Goal: Answer question/provide support: Share knowledge or assist other users

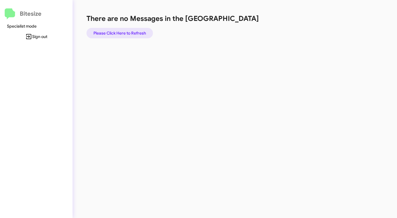
click at [121, 31] on span "Please Click Here to Refresh" at bounding box center [119, 33] width 53 height 10
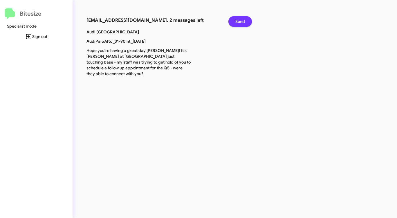
click at [244, 16] on span "Send" at bounding box center [240, 21] width 10 height 10
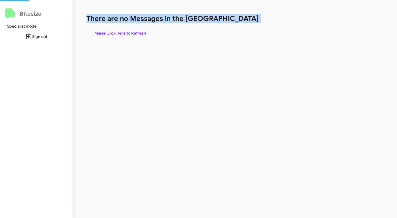
click at [244, 17] on h1 "There are no Messages in the [GEOGRAPHIC_DATA]" at bounding box center [207, 18] width 243 height 9
click at [243, 17] on h1 "There are no Messages in the [GEOGRAPHIC_DATA]" at bounding box center [207, 18] width 243 height 9
click at [130, 32] on span "Please Click Here to Refresh" at bounding box center [119, 33] width 53 height 10
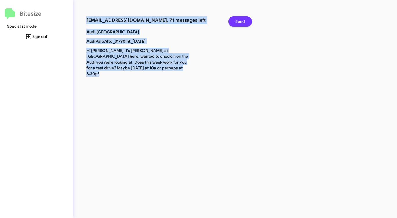
click at [243, 23] on span "Send" at bounding box center [240, 21] width 10 height 10
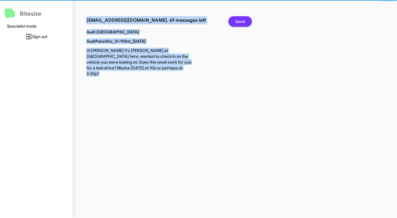
click at [243, 23] on span "Send" at bounding box center [240, 21] width 10 height 10
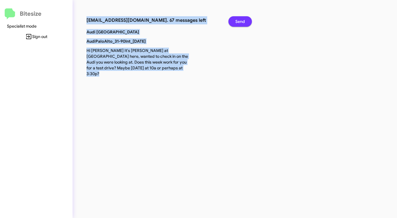
click at [243, 23] on span "Send" at bounding box center [240, 21] width 10 height 10
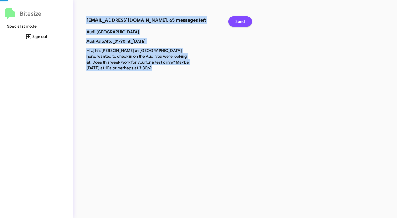
click at [243, 23] on span "Send" at bounding box center [240, 21] width 10 height 10
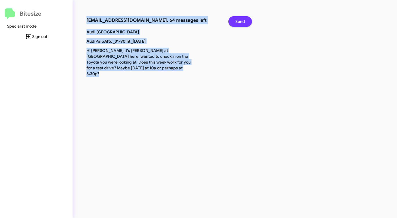
click at [243, 23] on span "Send" at bounding box center [240, 21] width 10 height 10
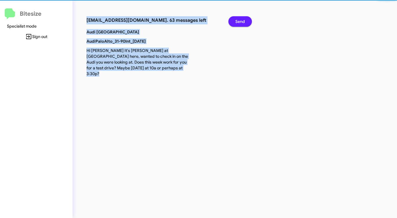
click at [243, 23] on span "Send" at bounding box center [240, 21] width 10 height 10
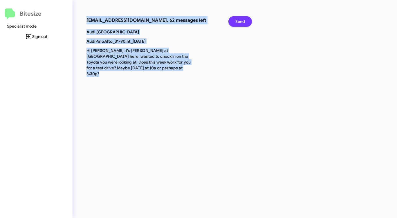
click at [243, 23] on span "Send" at bounding box center [240, 21] width 10 height 10
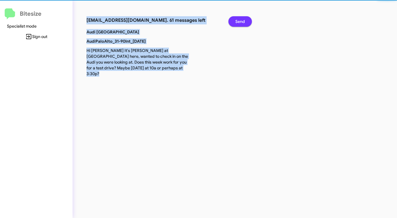
click at [243, 23] on span "Send" at bounding box center [240, 21] width 10 height 10
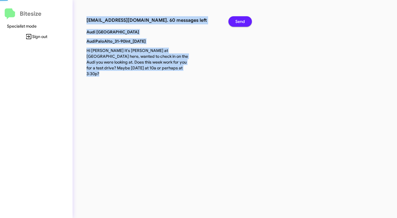
click at [243, 23] on span "Send" at bounding box center [240, 21] width 10 height 10
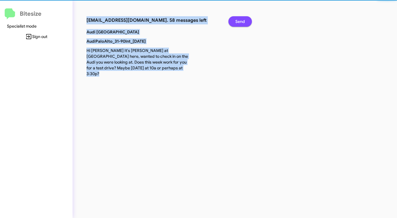
click at [243, 23] on span "Send" at bounding box center [240, 21] width 10 height 10
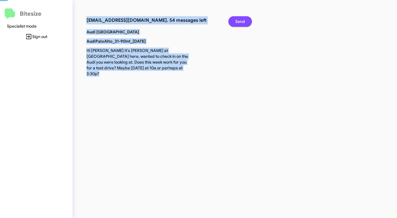
click at [243, 23] on span "Send" at bounding box center [240, 21] width 10 height 10
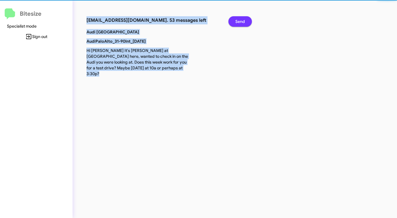
click at [243, 23] on span "Send" at bounding box center [240, 21] width 10 height 10
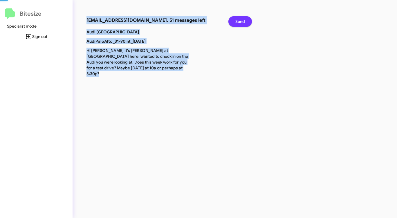
click at [243, 23] on span "Send" at bounding box center [240, 21] width 10 height 10
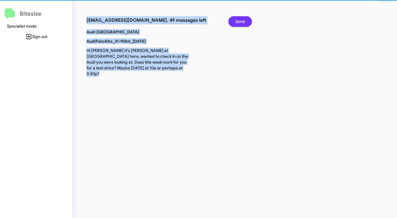
click at [243, 23] on span "Send" at bounding box center [240, 21] width 10 height 10
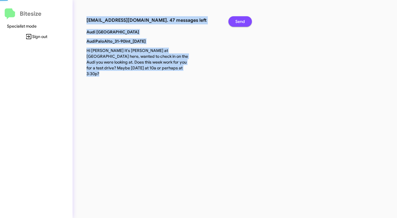
click at [243, 23] on span "Send" at bounding box center [240, 21] width 10 height 10
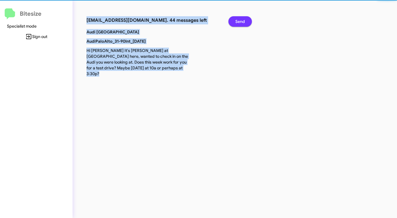
click at [243, 23] on span "Send" at bounding box center [240, 21] width 10 height 10
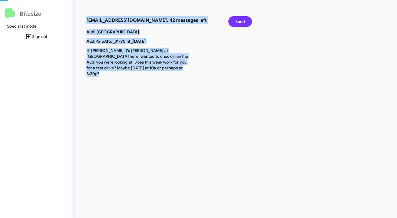
click at [243, 23] on span "Send" at bounding box center [240, 21] width 10 height 10
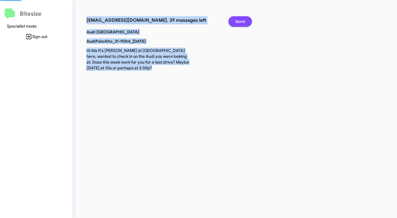
click at [243, 23] on span "Send" at bounding box center [240, 21] width 10 height 10
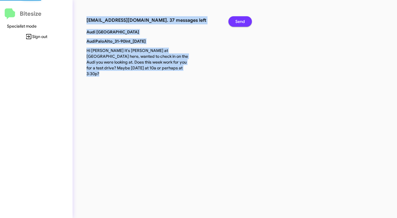
click at [243, 23] on span "Send" at bounding box center [240, 21] width 10 height 10
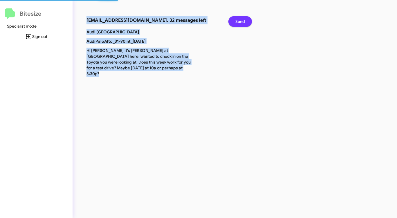
click at [243, 23] on span "Send" at bounding box center [240, 21] width 10 height 10
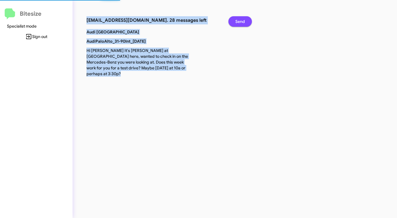
click at [243, 23] on span "Send" at bounding box center [240, 21] width 10 height 10
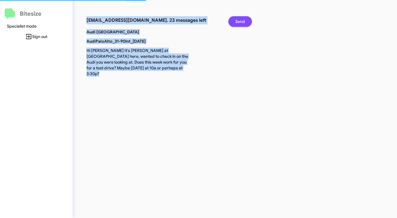
click at [243, 23] on span "Send" at bounding box center [240, 21] width 10 height 10
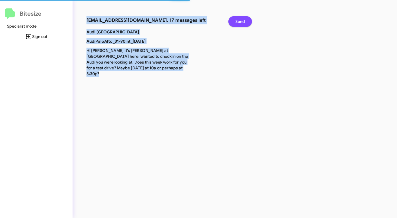
click at [243, 23] on span "Send" at bounding box center [240, 21] width 10 height 10
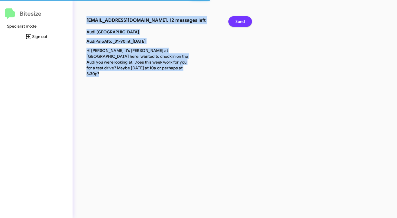
click at [243, 23] on span "Send" at bounding box center [240, 21] width 10 height 10
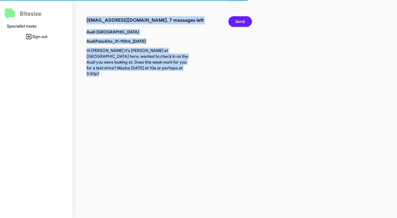
click at [243, 23] on span "Send" at bounding box center [240, 21] width 10 height 10
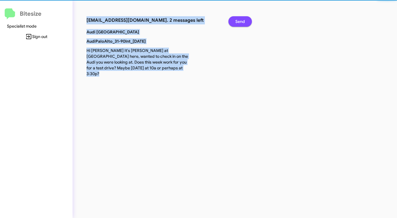
click at [243, 23] on span "Send" at bounding box center [240, 21] width 10 height 10
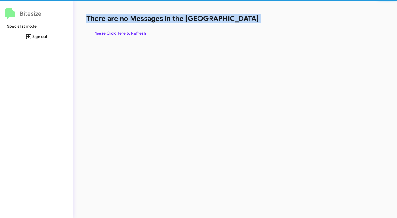
click at [243, 23] on h1 "There are no Messages in the [GEOGRAPHIC_DATA]" at bounding box center [207, 18] width 243 height 9
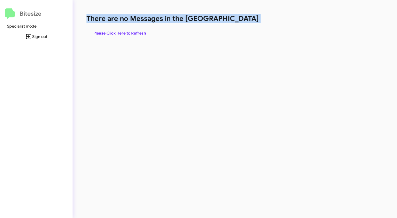
click at [126, 31] on span "Please Click Here to Refresh" at bounding box center [119, 33] width 53 height 10
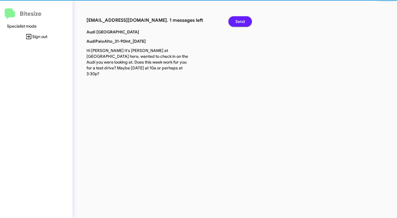
click at [126, 31] on p "Audi [GEOGRAPHIC_DATA]" at bounding box center [138, 32] width 113 height 6
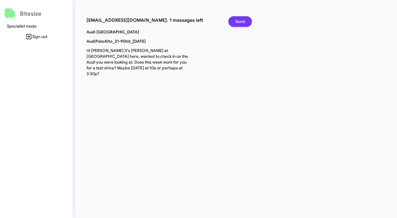
click at [241, 22] on span "Send" at bounding box center [240, 21] width 10 height 10
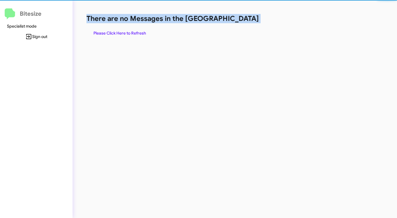
click at [241, 22] on h1 "There are no Messages in the [GEOGRAPHIC_DATA]" at bounding box center [207, 18] width 243 height 9
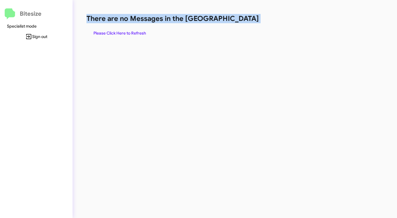
click at [241, 22] on h1 "There are no Messages in the [GEOGRAPHIC_DATA]" at bounding box center [207, 18] width 243 height 9
click at [109, 33] on span "Please Click Here to Refresh" at bounding box center [119, 33] width 53 height 10
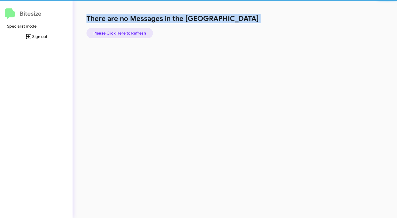
click at [109, 33] on span "Please Click Here to Refresh" at bounding box center [119, 33] width 53 height 10
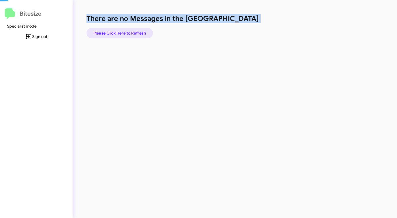
click at [109, 33] on span "Please Click Here to Refresh" at bounding box center [119, 33] width 53 height 10
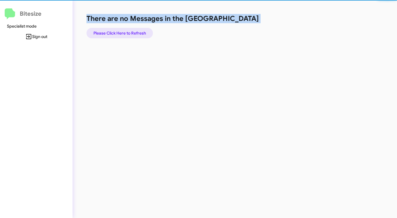
click at [109, 33] on span "Please Click Here to Refresh" at bounding box center [119, 33] width 53 height 10
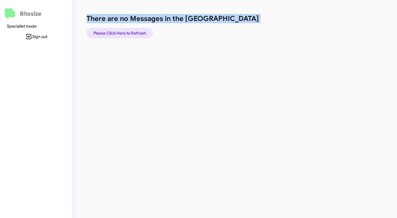
click at [109, 33] on span "Please Click Here to Refresh" at bounding box center [119, 33] width 53 height 10
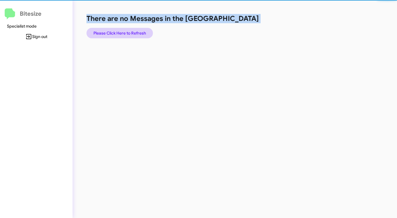
click at [109, 33] on span "Please Click Here to Refresh" at bounding box center [119, 33] width 53 height 10
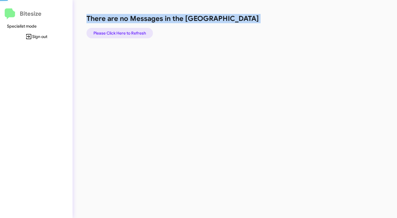
click at [109, 33] on span "Please Click Here to Refresh" at bounding box center [119, 33] width 53 height 10
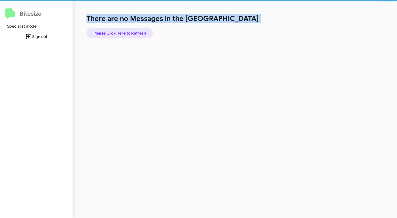
click at [109, 33] on span "Please Click Here to Refresh" at bounding box center [119, 33] width 53 height 10
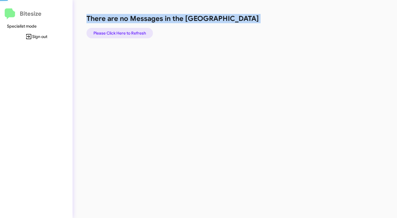
click at [109, 33] on span "Please Click Here to Refresh" at bounding box center [119, 33] width 53 height 10
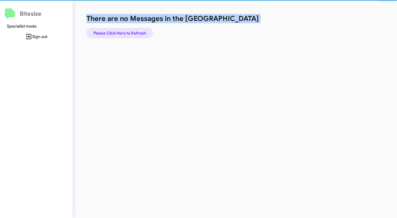
click at [117, 33] on span "Please Click Here to Refresh" at bounding box center [119, 33] width 53 height 10
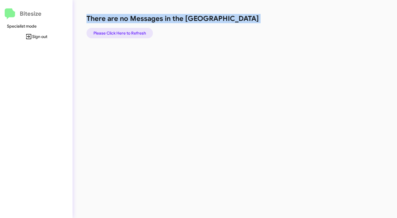
click at [117, 33] on span "Please Click Here to Refresh" at bounding box center [119, 33] width 53 height 10
click at [118, 32] on span "Please Click Here to Refresh" at bounding box center [119, 33] width 53 height 10
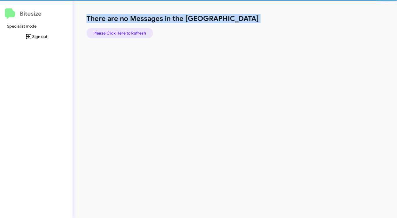
click at [118, 32] on span "Please Click Here to Refresh" at bounding box center [119, 33] width 53 height 10
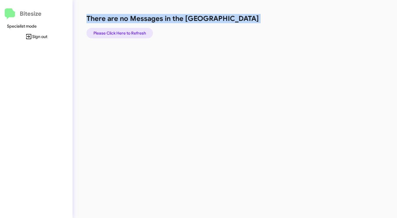
click at [118, 32] on span "Please Click Here to Refresh" at bounding box center [119, 33] width 53 height 10
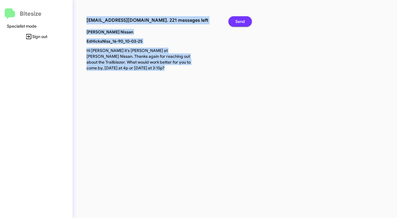
click at [240, 22] on span "Send" at bounding box center [240, 21] width 10 height 10
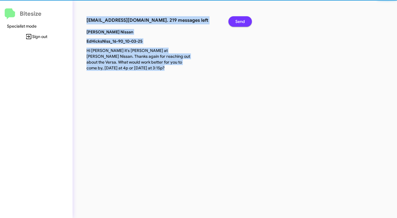
click at [240, 22] on span "Send" at bounding box center [240, 21] width 10 height 10
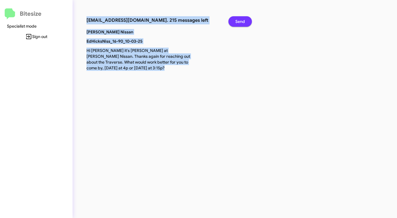
click at [240, 22] on span "Send" at bounding box center [240, 21] width 10 height 10
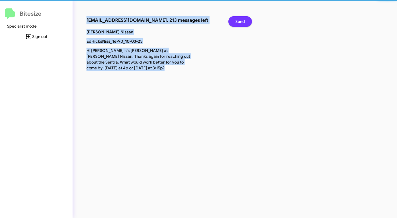
click at [240, 22] on span "Send" at bounding box center [240, 21] width 10 height 10
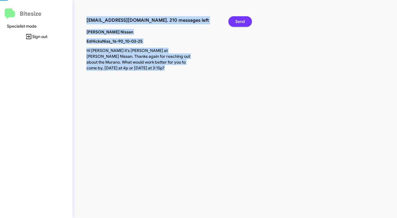
click at [240, 22] on span "Send" at bounding box center [240, 21] width 10 height 10
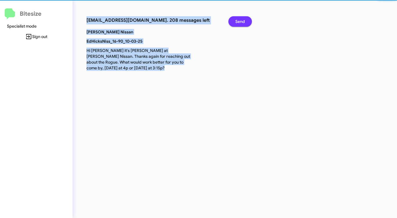
click at [240, 22] on span "Send" at bounding box center [240, 21] width 10 height 10
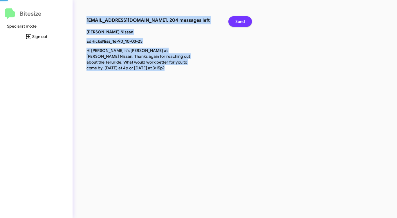
click at [240, 22] on span "Send" at bounding box center [240, 21] width 10 height 10
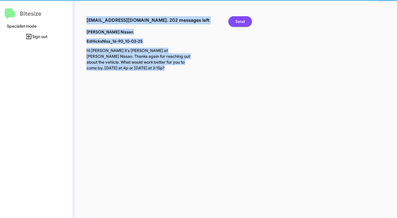
click at [240, 22] on span "Send" at bounding box center [240, 21] width 10 height 10
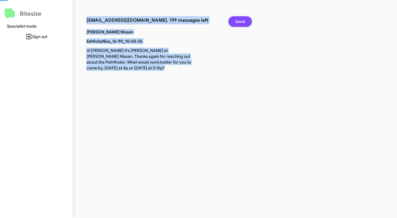
click at [240, 22] on span "Send" at bounding box center [240, 21] width 10 height 10
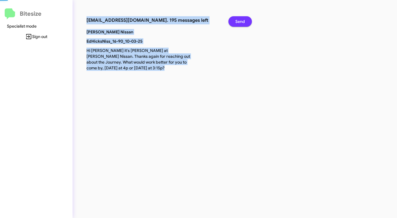
click at [240, 22] on span "Send" at bounding box center [240, 21] width 10 height 10
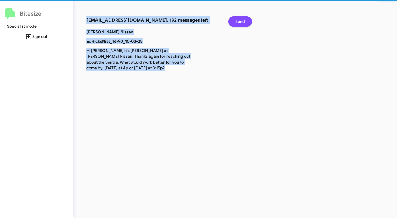
click at [240, 22] on span "Send" at bounding box center [240, 21] width 10 height 10
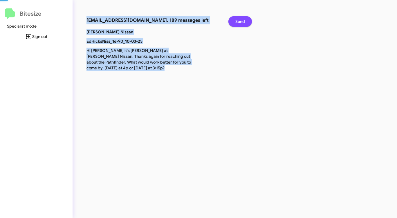
click at [240, 22] on span "Send" at bounding box center [240, 21] width 10 height 10
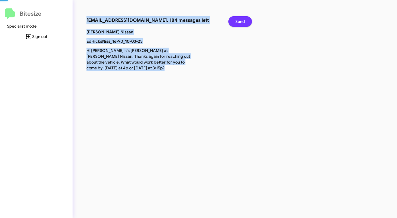
click at [240, 22] on span "Send" at bounding box center [240, 21] width 10 height 10
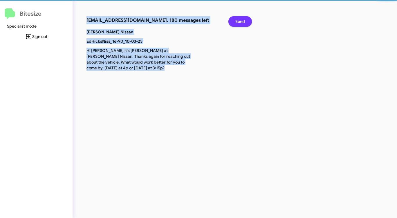
click at [240, 22] on span "Send" at bounding box center [240, 21] width 10 height 10
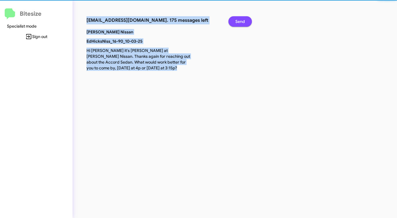
click at [240, 22] on span "Send" at bounding box center [240, 21] width 10 height 10
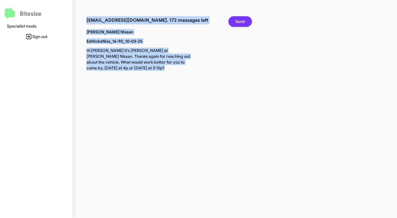
click at [240, 22] on span "Send" at bounding box center [240, 21] width 10 height 10
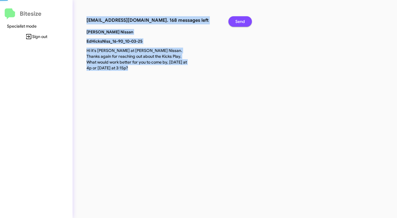
click at [240, 22] on span "Send" at bounding box center [240, 21] width 10 height 10
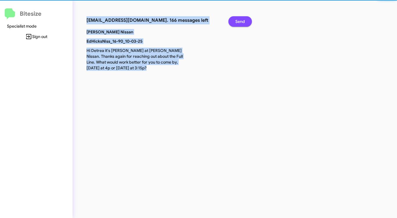
click at [240, 22] on span "Send" at bounding box center [240, 21] width 10 height 10
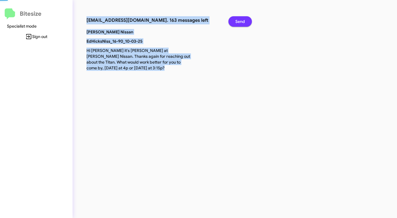
click at [240, 22] on span "Send" at bounding box center [240, 21] width 10 height 10
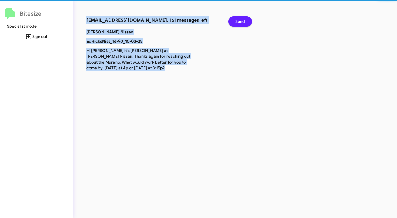
click at [240, 22] on span "Send" at bounding box center [240, 21] width 10 height 10
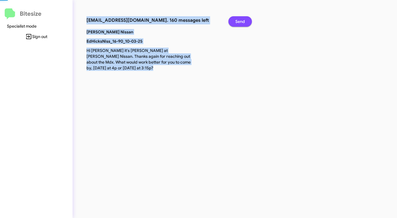
click at [240, 22] on span "Send" at bounding box center [240, 21] width 10 height 10
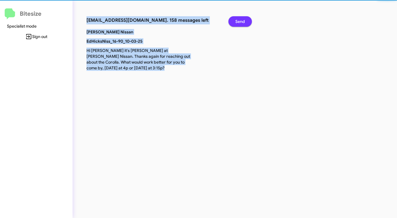
click at [240, 22] on span "Send" at bounding box center [240, 21] width 10 height 10
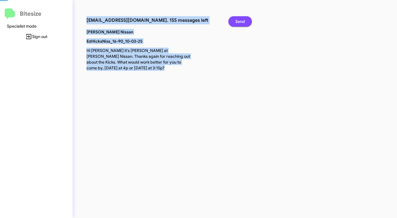
click at [240, 22] on span "Send" at bounding box center [240, 21] width 10 height 10
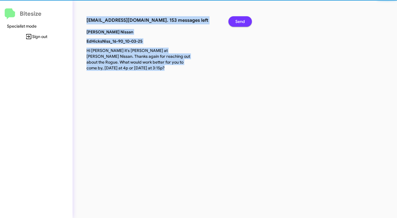
click at [240, 22] on span "Send" at bounding box center [240, 21] width 10 height 10
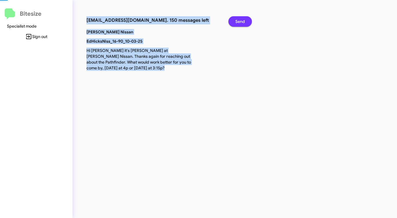
click at [240, 22] on span "Send" at bounding box center [240, 21] width 10 height 10
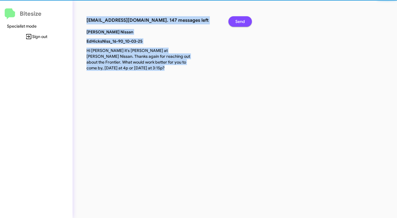
click at [240, 22] on span "Send" at bounding box center [240, 21] width 10 height 10
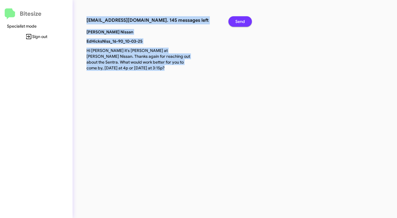
click at [240, 22] on span "Send" at bounding box center [240, 21] width 10 height 10
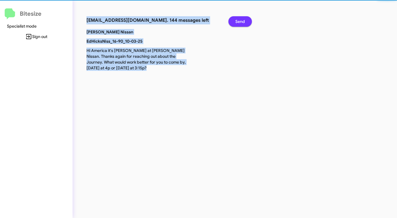
click at [240, 22] on span "Send" at bounding box center [240, 21] width 10 height 10
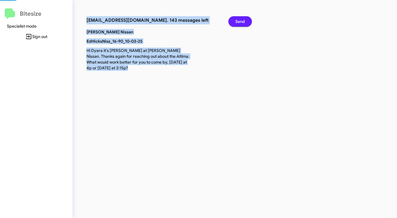
click at [240, 22] on span "Send" at bounding box center [240, 21] width 10 height 10
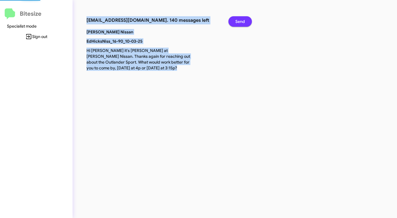
click at [240, 22] on span "Send" at bounding box center [240, 21] width 10 height 10
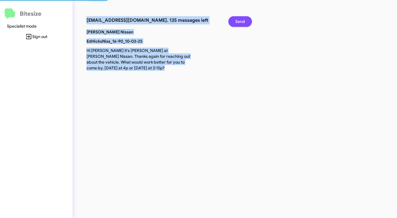
click at [240, 22] on span "Send" at bounding box center [240, 21] width 10 height 10
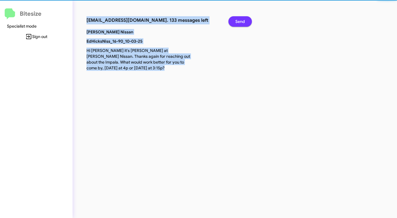
click at [240, 22] on span "Send" at bounding box center [240, 21] width 10 height 10
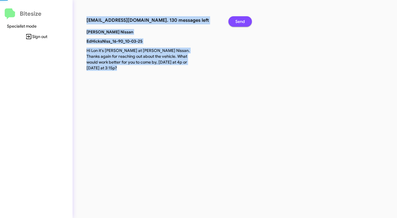
click at [240, 22] on span "Send" at bounding box center [240, 21] width 10 height 10
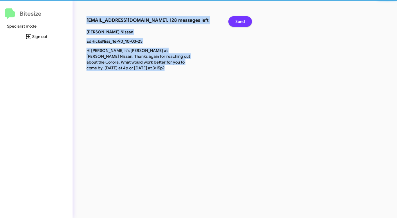
click at [240, 22] on span "Send" at bounding box center [240, 21] width 10 height 10
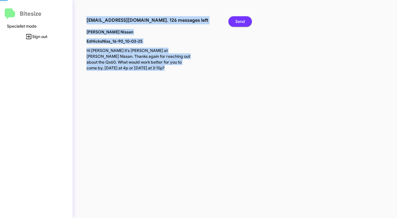
click at [240, 22] on span "Send" at bounding box center [240, 21] width 10 height 10
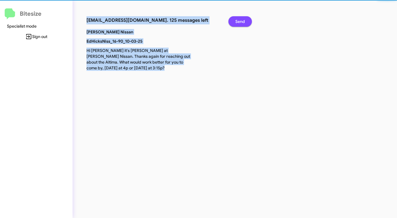
click at [240, 22] on span "Send" at bounding box center [240, 21] width 10 height 10
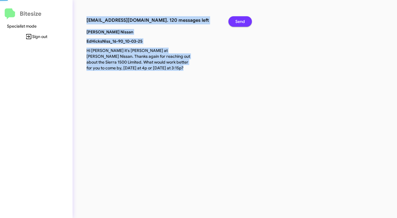
click at [240, 22] on span "Send" at bounding box center [240, 21] width 10 height 10
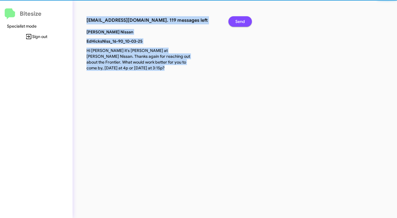
click at [240, 22] on span "Send" at bounding box center [240, 21] width 10 height 10
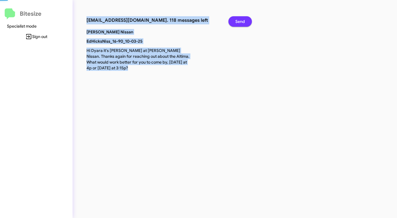
click at [240, 22] on span "Send" at bounding box center [240, 21] width 10 height 10
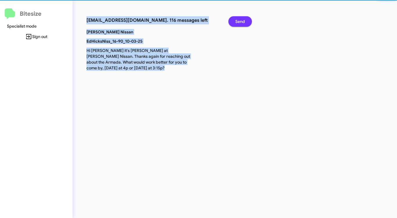
click at [240, 22] on span "Send" at bounding box center [240, 21] width 10 height 10
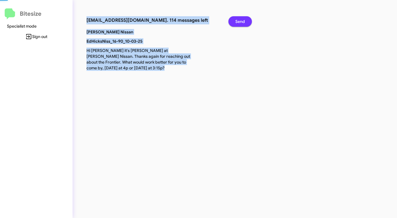
click at [240, 22] on span "Send" at bounding box center [240, 21] width 10 height 10
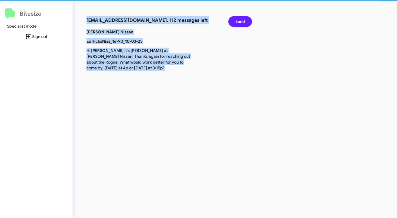
click at [240, 22] on span "Send" at bounding box center [240, 21] width 10 height 10
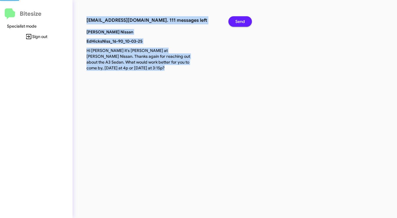
click at [240, 22] on span "Send" at bounding box center [240, 21] width 10 height 10
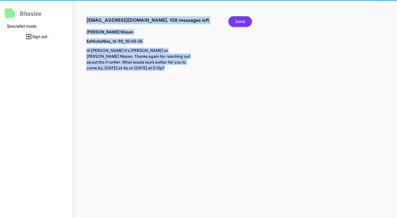
click at [240, 22] on span "Send" at bounding box center [240, 21] width 10 height 10
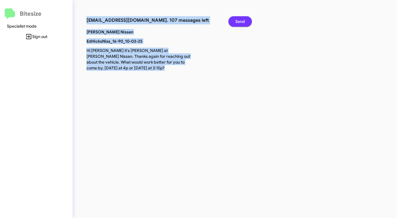
click at [240, 22] on span "Send" at bounding box center [240, 21] width 10 height 10
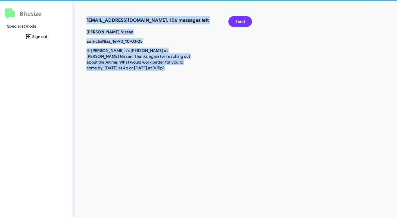
click at [240, 22] on span "Send" at bounding box center [240, 21] width 10 height 10
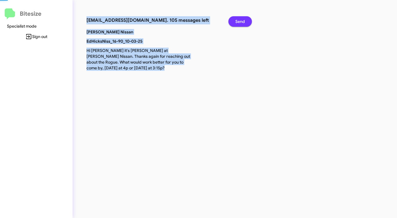
click at [240, 22] on span "Send" at bounding box center [240, 21] width 10 height 10
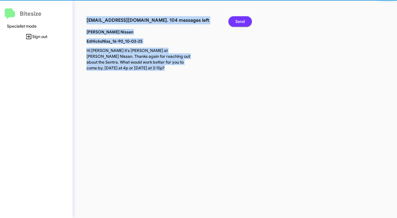
click at [240, 22] on span "Send" at bounding box center [240, 21] width 10 height 10
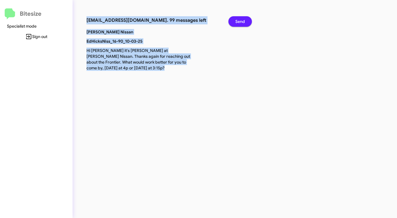
click at [240, 22] on span "Send" at bounding box center [240, 21] width 10 height 10
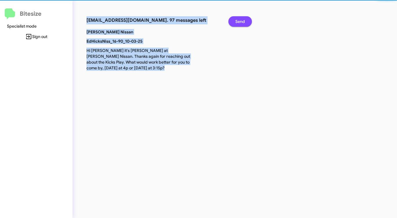
click at [240, 22] on span "Send" at bounding box center [240, 21] width 10 height 10
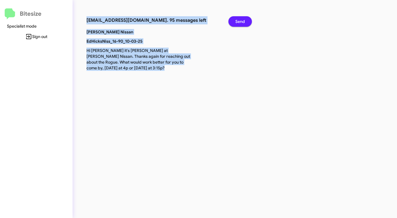
click at [240, 22] on span "Send" at bounding box center [240, 21] width 10 height 10
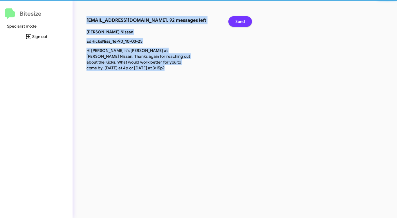
click at [240, 22] on span "Send" at bounding box center [240, 21] width 10 height 10
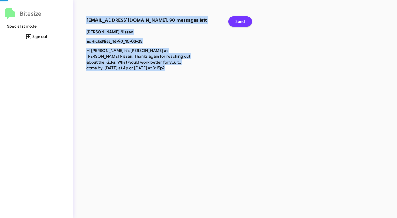
click at [240, 22] on span "Send" at bounding box center [240, 21] width 10 height 10
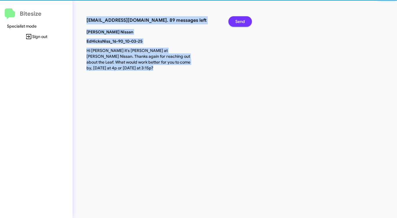
click at [240, 22] on span "Send" at bounding box center [240, 21] width 10 height 10
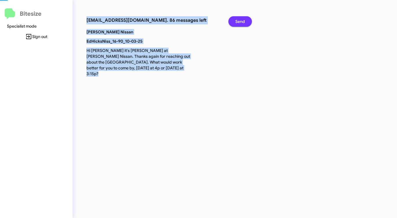
click at [240, 22] on span "Send" at bounding box center [240, 21] width 10 height 10
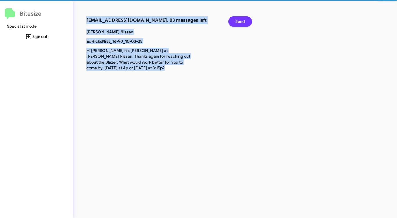
click at [240, 22] on span "Send" at bounding box center [240, 21] width 10 height 10
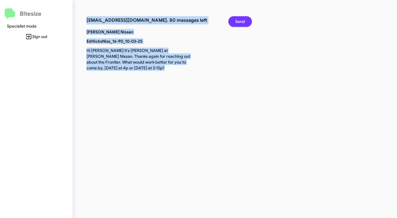
click at [240, 22] on span "Send" at bounding box center [240, 21] width 10 height 10
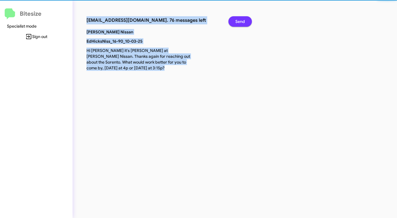
click at [240, 22] on span "Send" at bounding box center [240, 21] width 10 height 10
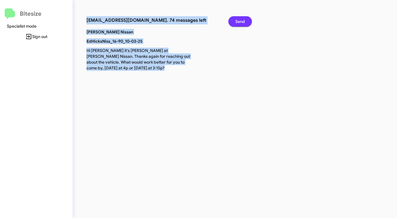
click at [240, 22] on span "Send" at bounding box center [240, 21] width 10 height 10
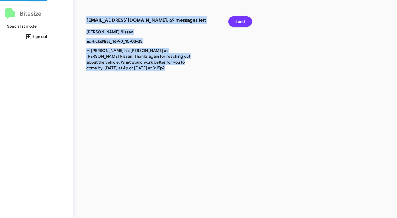
click at [240, 22] on span "Send" at bounding box center [240, 21] width 10 height 10
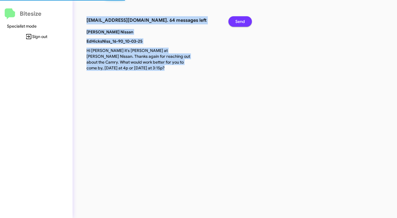
click at [240, 22] on span "Send" at bounding box center [240, 21] width 10 height 10
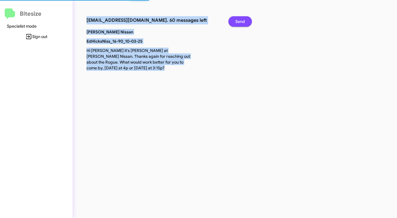
click at [240, 22] on span "Send" at bounding box center [240, 21] width 10 height 10
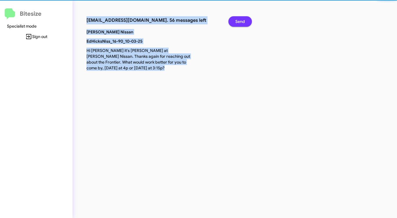
click at [240, 22] on span "Send" at bounding box center [240, 21] width 10 height 10
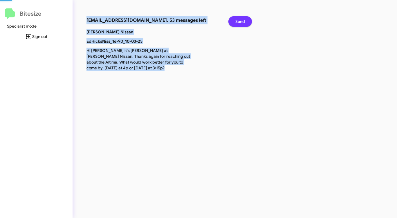
click at [240, 22] on span "Send" at bounding box center [240, 21] width 10 height 10
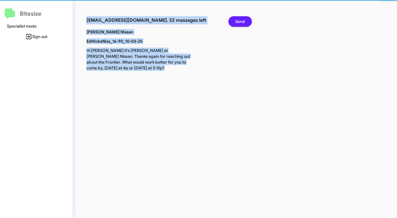
click at [240, 22] on span "Send" at bounding box center [240, 21] width 10 height 10
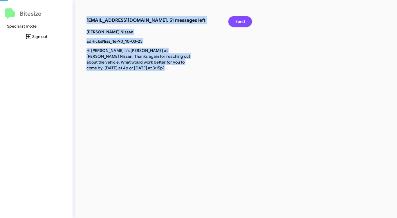
click at [240, 22] on span "Send" at bounding box center [240, 21] width 10 height 10
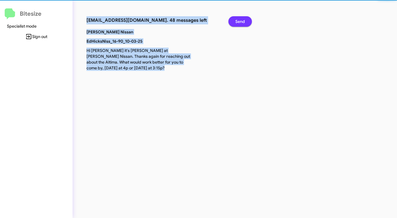
click at [240, 22] on span "Send" at bounding box center [240, 21] width 10 height 10
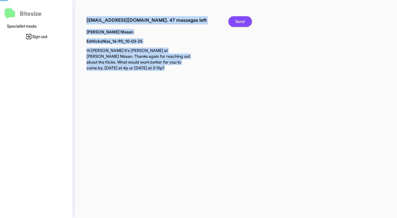
click at [240, 22] on span "Send" at bounding box center [240, 21] width 10 height 10
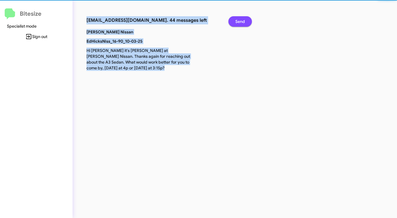
click at [240, 22] on span "Send" at bounding box center [240, 21] width 10 height 10
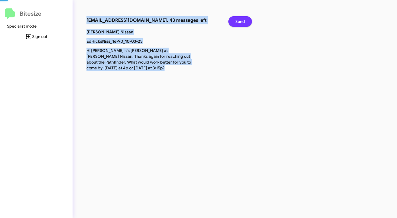
click at [240, 22] on span "Send" at bounding box center [240, 21] width 10 height 10
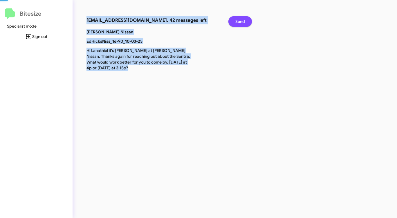
click at [240, 22] on span "Send" at bounding box center [240, 21] width 10 height 10
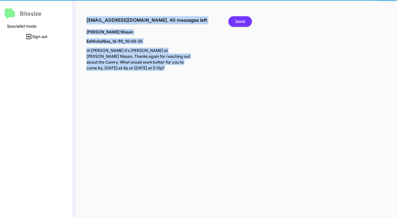
click at [240, 22] on span "Send" at bounding box center [240, 21] width 10 height 10
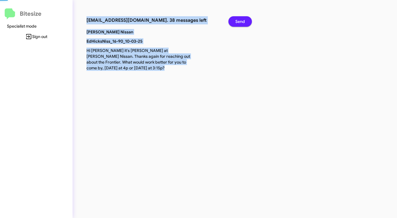
click at [240, 22] on span "Send" at bounding box center [240, 21] width 10 height 10
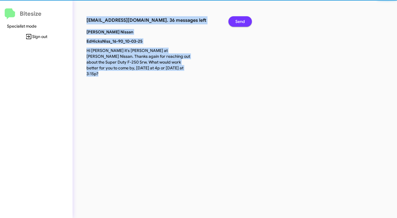
click at [240, 22] on span "Send" at bounding box center [240, 21] width 10 height 10
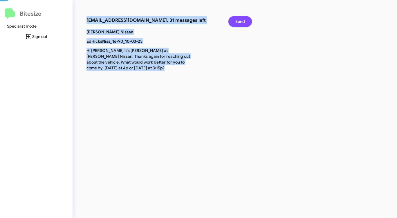
click at [240, 22] on span "Send" at bounding box center [240, 21] width 10 height 10
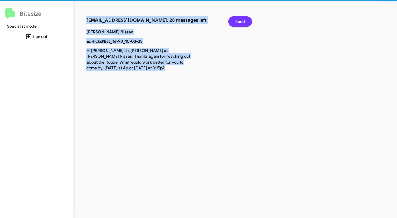
click at [240, 22] on span "Send" at bounding box center [240, 21] width 10 height 10
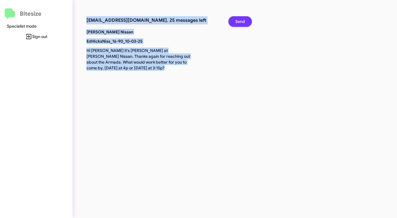
click at [240, 22] on span "Send" at bounding box center [240, 21] width 10 height 10
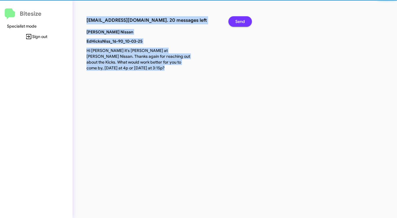
click at [240, 22] on span "Send" at bounding box center [240, 21] width 10 height 10
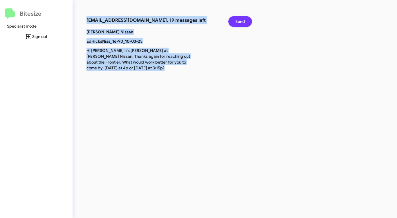
click at [240, 22] on span "Send" at bounding box center [240, 21] width 10 height 10
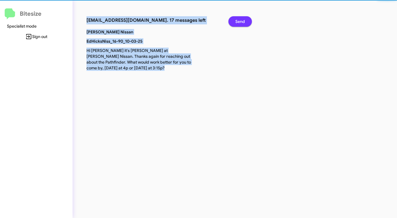
click at [240, 22] on span "Send" at bounding box center [240, 21] width 10 height 10
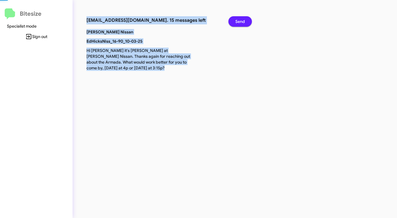
click at [240, 22] on span "Send" at bounding box center [240, 21] width 10 height 10
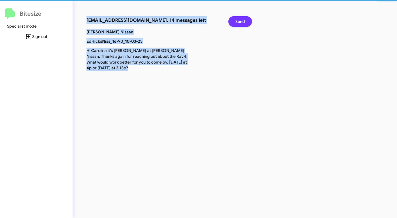
click at [240, 22] on span "Send" at bounding box center [240, 21] width 10 height 10
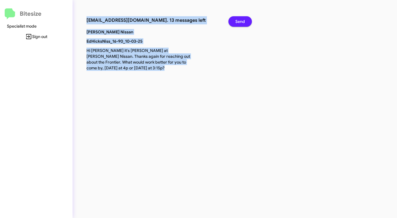
click at [240, 22] on span "Send" at bounding box center [240, 21] width 10 height 10
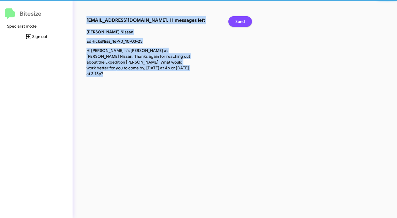
click at [240, 22] on span "Send" at bounding box center [240, 21] width 10 height 10
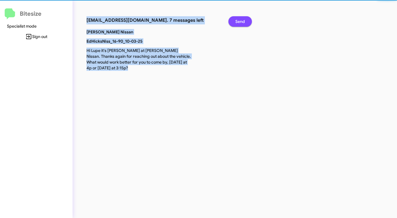
click at [240, 22] on span "Send" at bounding box center [240, 21] width 10 height 10
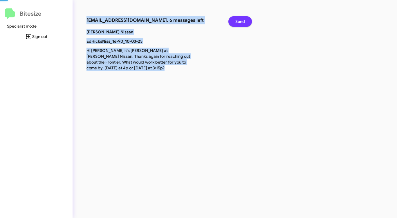
click at [240, 22] on span "Send" at bounding box center [240, 21] width 10 height 10
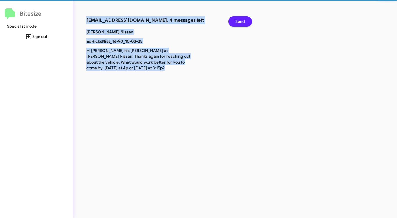
click at [240, 22] on span "Send" at bounding box center [240, 21] width 10 height 10
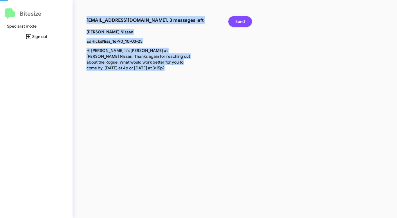
click at [240, 22] on span "Send" at bounding box center [240, 21] width 10 height 10
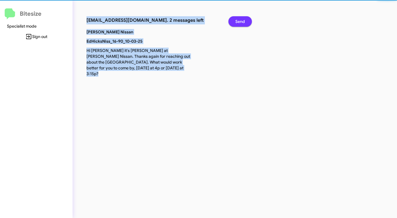
click at [240, 22] on span "Send" at bounding box center [240, 21] width 10 height 10
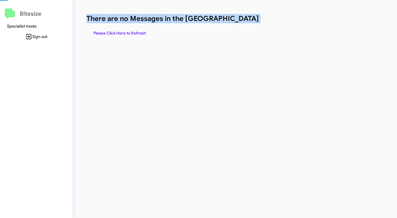
click at [240, 22] on h1 "There are no Messages in the [GEOGRAPHIC_DATA]" at bounding box center [207, 18] width 243 height 9
drag, startPoint x: 113, startPoint y: 33, endPoint x: 115, endPoint y: 32, distance: 2.9
click at [113, 33] on span "Please Click Here to Refresh" at bounding box center [119, 33] width 53 height 10
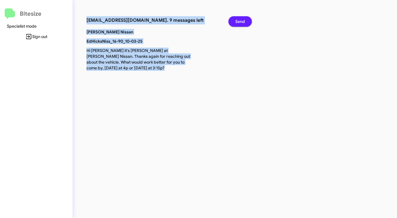
click at [241, 19] on span "Send" at bounding box center [240, 21] width 10 height 10
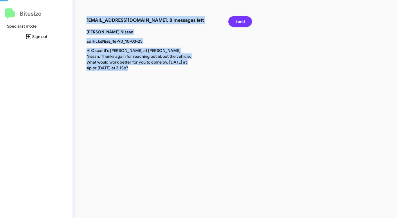
click at [241, 19] on span "Send" at bounding box center [240, 21] width 10 height 10
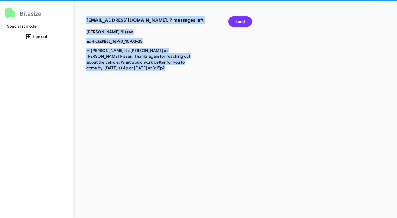
click at [241, 19] on span "Send" at bounding box center [240, 21] width 10 height 10
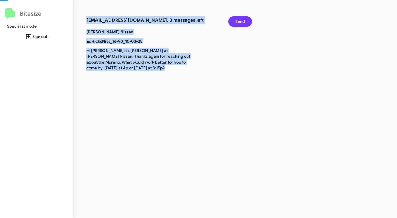
click at [241, 19] on span "Send" at bounding box center [240, 21] width 10 height 10
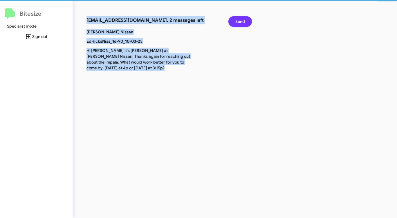
click at [241, 19] on span "Send" at bounding box center [240, 21] width 10 height 10
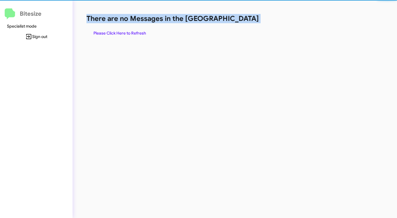
click at [241, 19] on h1 "There are no Messages in the [GEOGRAPHIC_DATA]" at bounding box center [207, 18] width 243 height 9
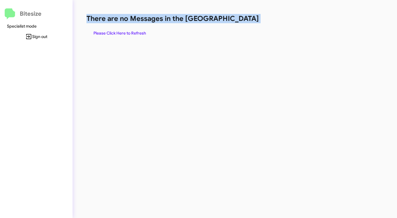
click at [241, 19] on h1 "There are no Messages in the [GEOGRAPHIC_DATA]" at bounding box center [207, 18] width 243 height 9
click at [125, 33] on span "Please Click Here to Refresh" at bounding box center [119, 33] width 53 height 10
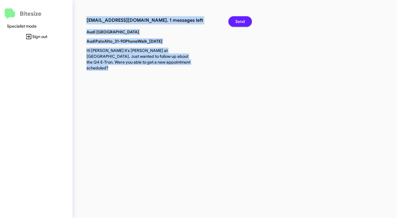
click at [247, 22] on button "Send" at bounding box center [239, 21] width 23 height 10
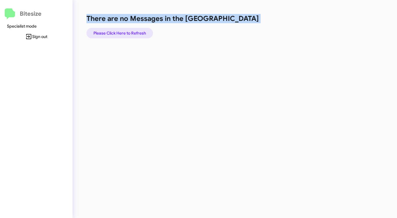
click at [122, 34] on span "Please Click Here to Refresh" at bounding box center [119, 33] width 53 height 10
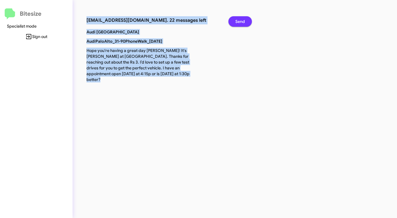
click at [244, 23] on span "Send" at bounding box center [240, 21] width 10 height 10
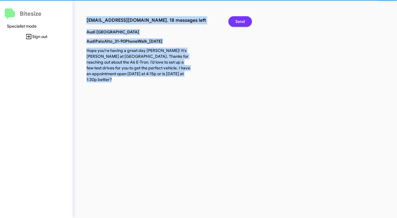
click at [244, 23] on span "Send" at bounding box center [240, 21] width 10 height 10
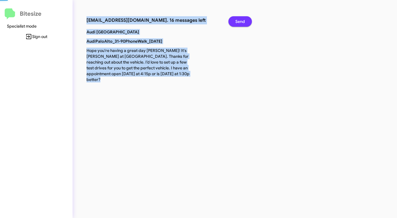
click at [244, 23] on span "Send" at bounding box center [240, 21] width 10 height 10
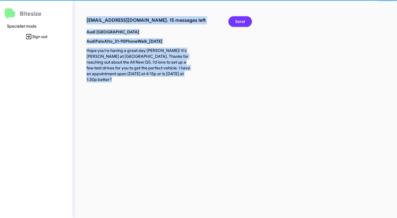
click at [244, 23] on span "Send" at bounding box center [240, 21] width 10 height 10
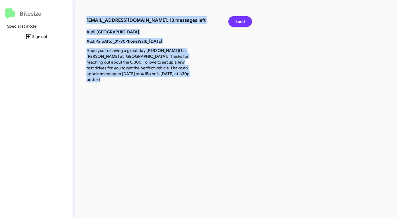
click at [244, 23] on span "Send" at bounding box center [240, 21] width 10 height 10
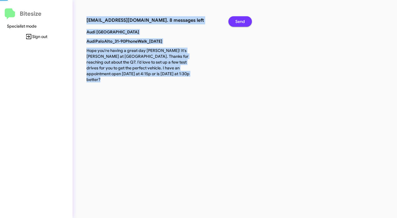
click at [244, 23] on span "Send" at bounding box center [240, 21] width 10 height 10
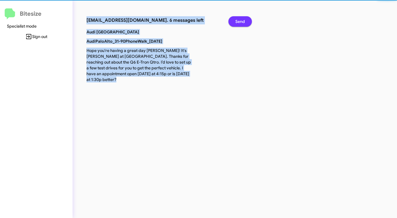
click at [244, 23] on span "Send" at bounding box center [240, 21] width 10 height 10
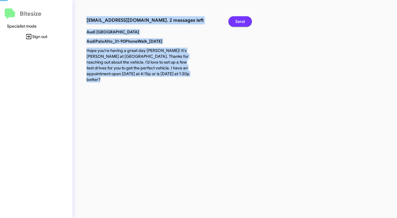
click at [244, 23] on span "Send" at bounding box center [240, 21] width 10 height 10
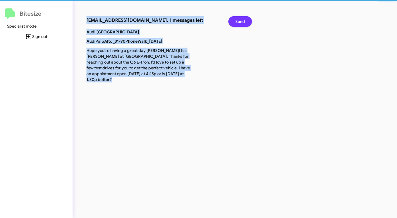
click at [244, 23] on span "Send" at bounding box center [240, 21] width 10 height 10
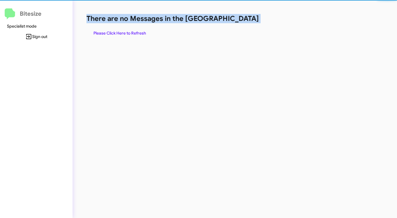
click at [244, 23] on h1 "There are no Messages in the [GEOGRAPHIC_DATA]" at bounding box center [207, 18] width 243 height 9
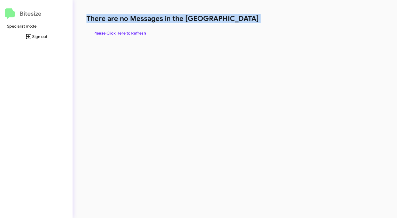
click at [135, 37] on span "Please Click Here to Refresh" at bounding box center [119, 33] width 53 height 10
click at [135, 36] on span "Please Click Here to Refresh" at bounding box center [119, 33] width 53 height 10
